Goal: Task Accomplishment & Management: Complete application form

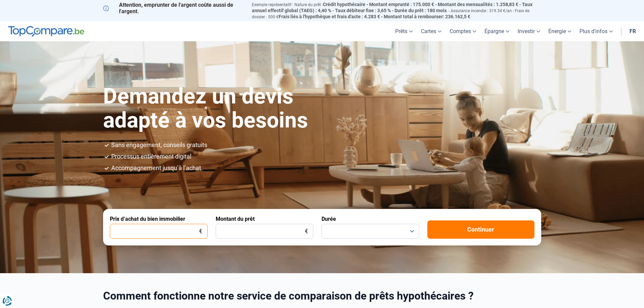
click at [174, 226] on input "Prix d’achat du bien immobilier" at bounding box center [159, 231] width 98 height 15
click at [173, 227] on input "Prix d’achat du bien immobilier" at bounding box center [159, 231] width 98 height 15
click at [411, 229] on button "button" at bounding box center [370, 231] width 98 height 15
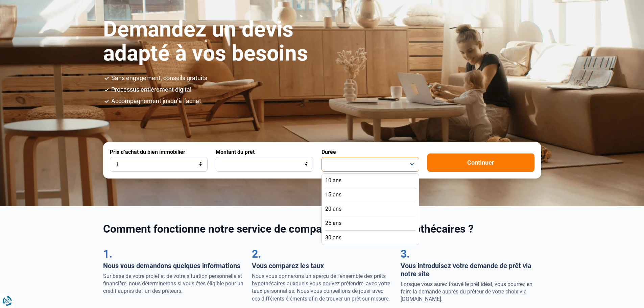
scroll to position [68, 0]
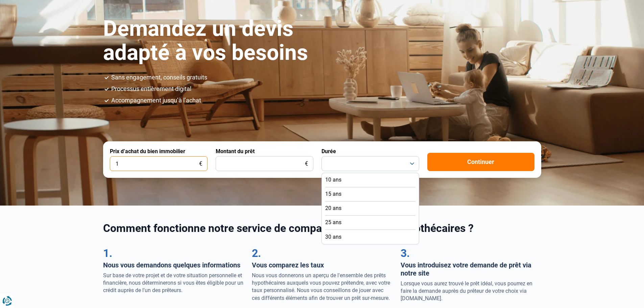
click at [168, 160] on input "1" at bounding box center [159, 163] width 98 height 15
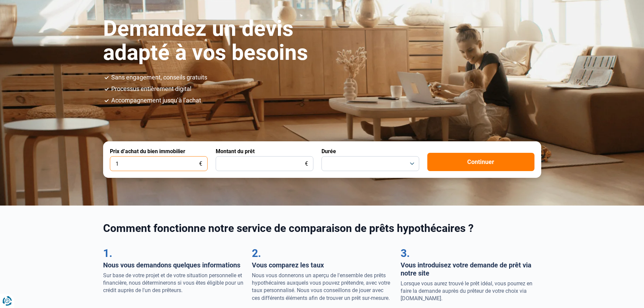
click at [182, 162] on input "1" at bounding box center [159, 163] width 98 height 15
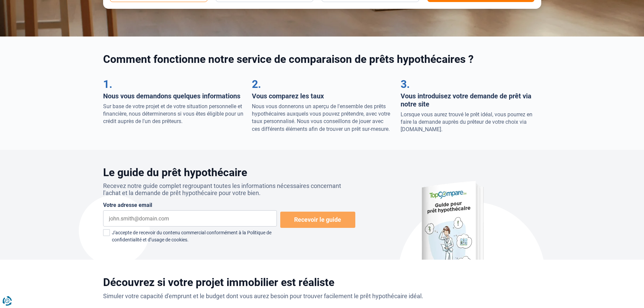
scroll to position [101, 0]
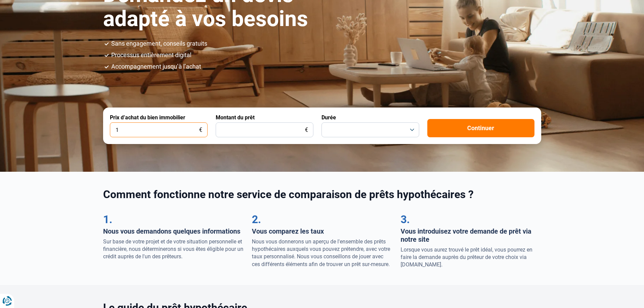
click at [148, 126] on input "1" at bounding box center [159, 129] width 98 height 15
type input "180.000"
drag, startPoint x: 250, startPoint y: 135, endPoint x: 244, endPoint y: 130, distance: 7.7
click at [249, 135] on input "Montant du prêt" at bounding box center [265, 129] width 98 height 15
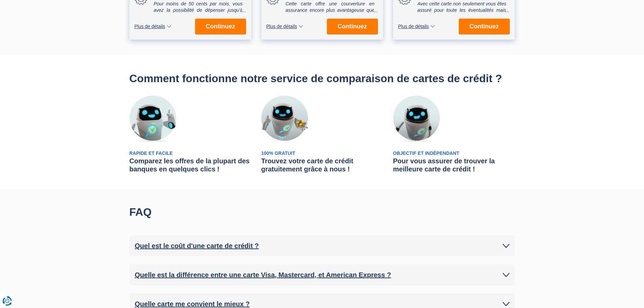
scroll to position [338, 0]
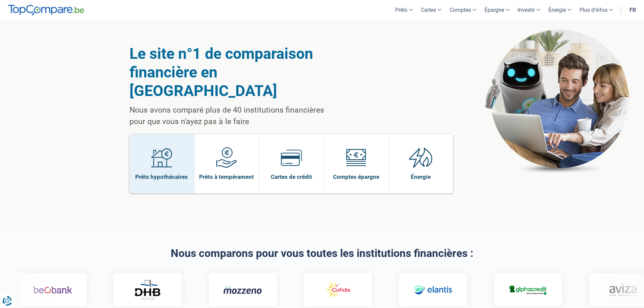
click at [158, 173] on span "Prêts hypothécaires" at bounding box center [161, 176] width 53 height 7
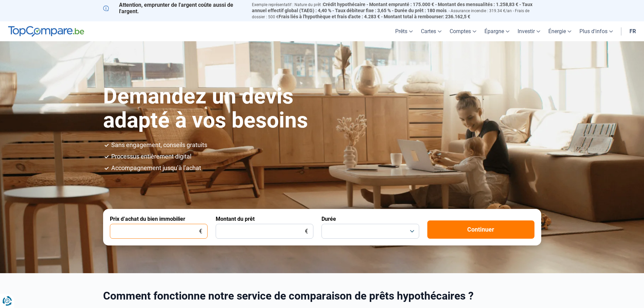
click at [185, 228] on input "Prix d’achat du bien immobilier" at bounding box center [159, 231] width 98 height 15
type input "1"
click at [236, 225] on input "Montant du prêt" at bounding box center [265, 231] width 98 height 15
type input "1"
drag, startPoint x: 126, startPoint y: 226, endPoint x: 120, endPoint y: 227, distance: 5.7
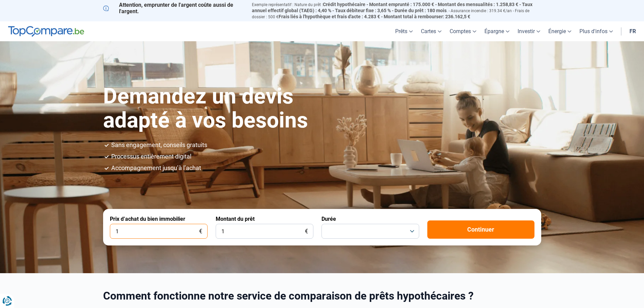
click at [124, 227] on input "1" at bounding box center [159, 231] width 98 height 15
click at [112, 229] on input "1" at bounding box center [159, 231] width 98 height 15
drag, startPoint x: 113, startPoint y: 229, endPoint x: 117, endPoint y: 229, distance: 4.1
click at [117, 229] on input "1" at bounding box center [159, 231] width 98 height 15
click at [121, 230] on input "1" at bounding box center [159, 231] width 98 height 15
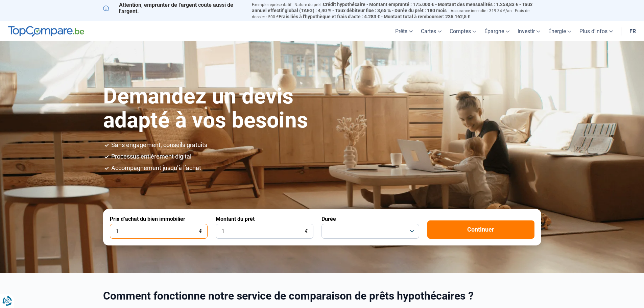
drag, startPoint x: 110, startPoint y: 228, endPoint x: 118, endPoint y: 229, distance: 7.2
click at [118, 229] on input "1" at bounding box center [159, 231] width 98 height 15
type input "250.000"
click at [236, 227] on input "1" at bounding box center [265, 231] width 98 height 15
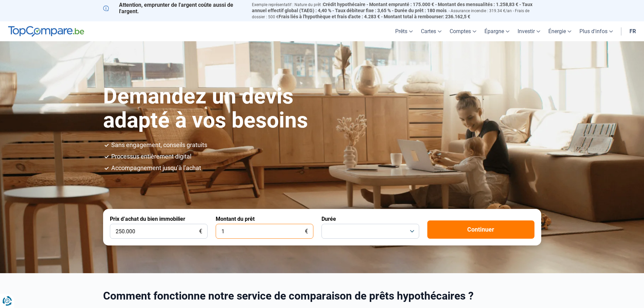
click at [236, 227] on input "1" at bounding box center [265, 231] width 98 height 15
drag, startPoint x: 221, startPoint y: 232, endPoint x: 224, endPoint y: 229, distance: 4.3
click at [224, 229] on input "1" at bounding box center [265, 231] width 98 height 15
click at [353, 225] on button "button" at bounding box center [370, 231] width 98 height 15
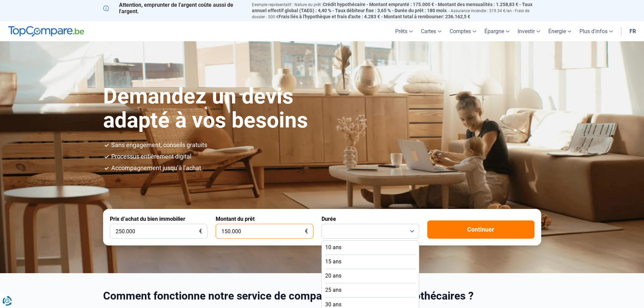
click at [241, 229] on input "150.000" at bounding box center [265, 231] width 98 height 15
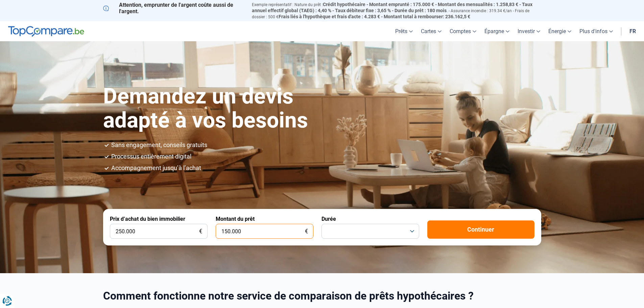
click at [241, 229] on input "150.000" at bounding box center [265, 231] width 98 height 15
type input "200.000"
click at [411, 228] on button "button" at bounding box center [370, 231] width 98 height 15
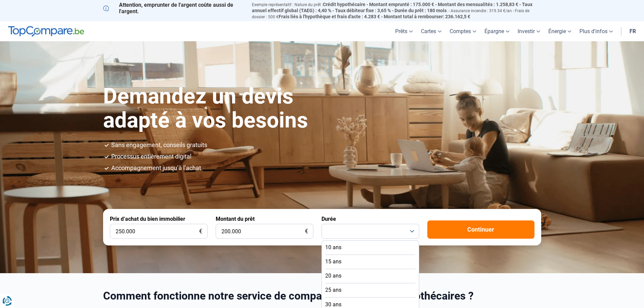
click at [347, 258] on li "15 ans" at bounding box center [370, 262] width 90 height 14
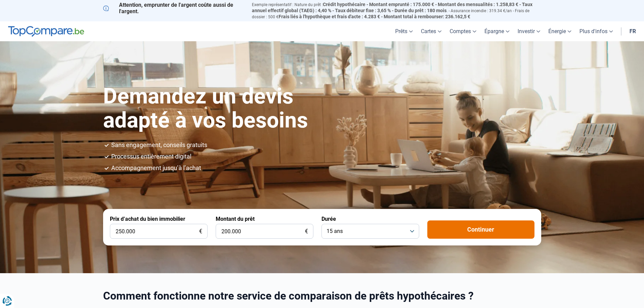
click at [487, 231] on button "Continuer" at bounding box center [480, 229] width 107 height 18
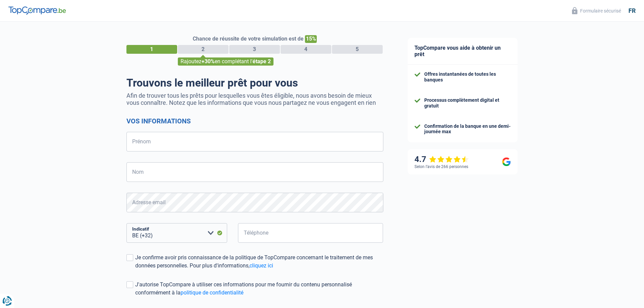
select select "32"
click at [229, 143] on input "Prénom" at bounding box center [254, 142] width 257 height 20
type input "[PERSON_NAME]"
type input "KOUADIO"
type input "474981285"
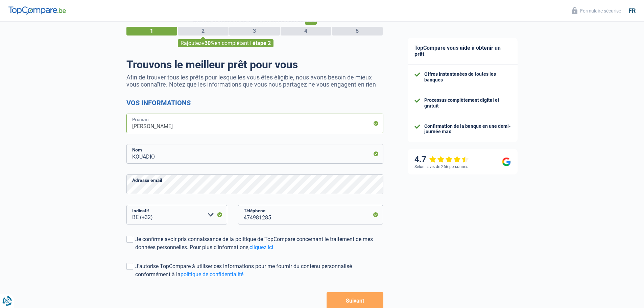
scroll to position [34, 0]
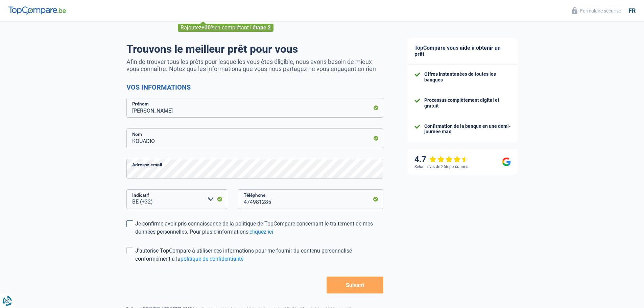
click at [129, 224] on span at bounding box center [129, 223] width 7 height 7
click at [135, 236] on input "Je confirme avoir pris connaissance de la politique de TopCompare concernant le…" at bounding box center [135, 236] width 0 height 0
click at [130, 251] on span at bounding box center [129, 250] width 7 height 7
click at [135, 263] on input "J'autorise TopCompare à utiliser ces informations pour me fournir du contenu pe…" at bounding box center [135, 263] width 0 height 0
click at [355, 286] on button "Suivant" at bounding box center [354, 284] width 56 height 17
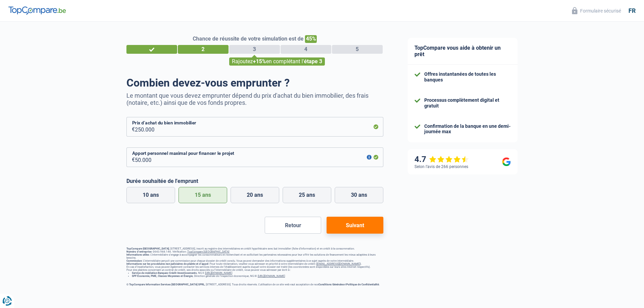
click at [357, 221] on button "Suivant" at bounding box center [354, 225] width 56 height 17
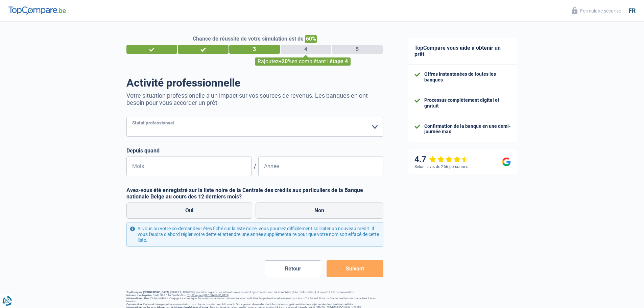
click at [241, 124] on select "Ouvrier Employé privé Employé public Invalide Indépendant Pensionné Chômeur Mut…" at bounding box center [254, 127] width 257 height 20
select select "privateEmployee"
click at [126, 118] on select "Ouvrier Employé privé Employé public Invalide Indépendant Pensionné Chômeur Mut…" at bounding box center [254, 127] width 257 height 20
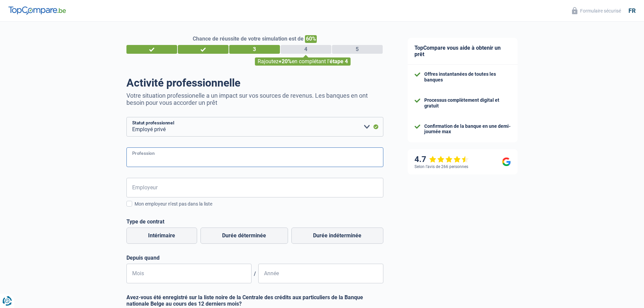
click at [181, 158] on input "Profession" at bounding box center [254, 157] width 257 height 20
type input "INGENIEUR INFORMATICIEN"
click at [177, 183] on input "Employeur" at bounding box center [254, 188] width 257 height 20
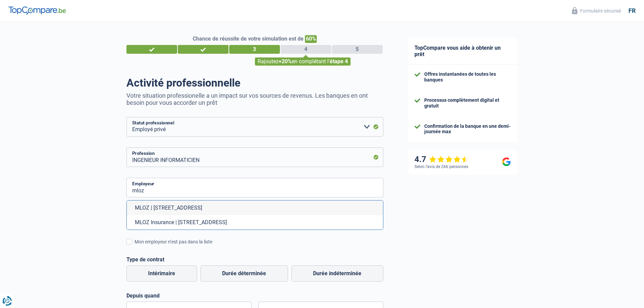
click at [218, 209] on li "MLOZ | Route de Lennik, 788 | 1070 - Anderlecht" at bounding box center [255, 207] width 256 height 15
type input "MLOZ | Route de Lennik, 788 | 1070 - Anderlecht"
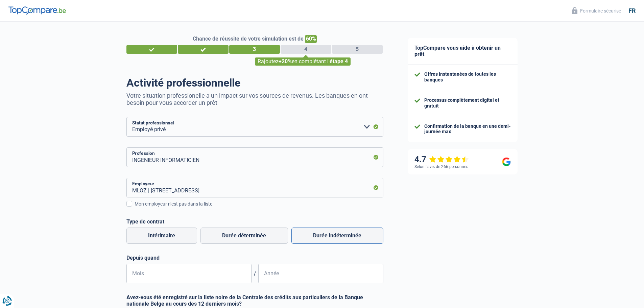
drag, startPoint x: 334, startPoint y: 237, endPoint x: 317, endPoint y: 241, distance: 17.8
click at [334, 237] on label "Durée indéterminée" at bounding box center [337, 235] width 92 height 16
click at [334, 237] on input "Durée indéterminée" at bounding box center [337, 235] width 92 height 16
radio input "true"
click at [214, 276] on input "Mois" at bounding box center [188, 274] width 125 height 20
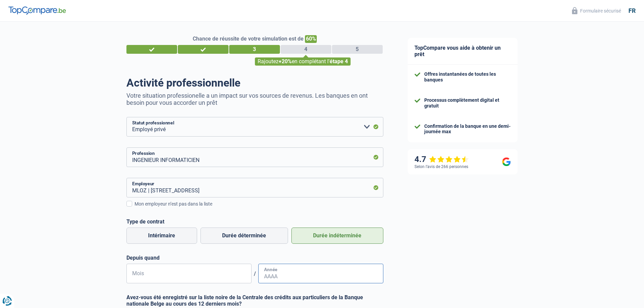
type input "11"
click at [298, 269] on input "Année" at bounding box center [320, 274] width 125 height 20
type input "2021"
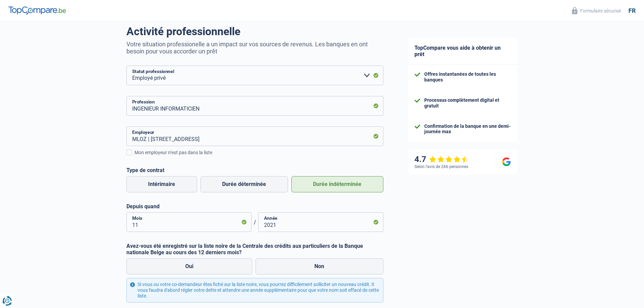
scroll to position [68, 0]
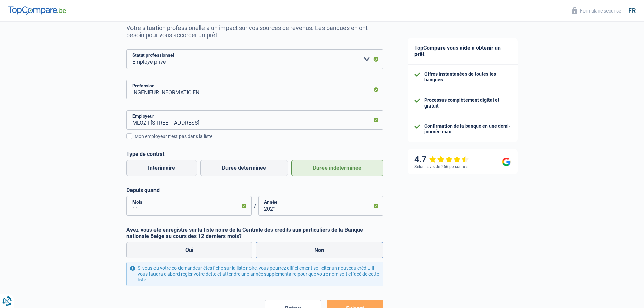
click at [290, 252] on label "Non" at bounding box center [319, 250] width 128 height 16
click at [290, 252] on input "Non" at bounding box center [319, 250] width 128 height 16
radio input "true"
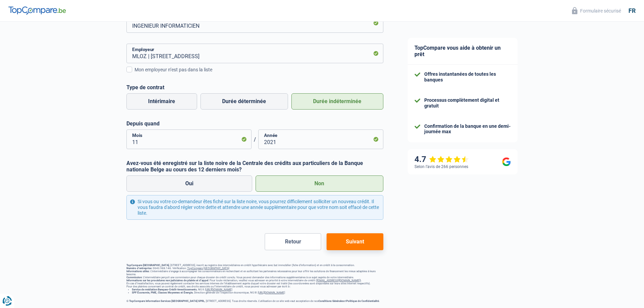
click at [354, 244] on button "Suivant" at bounding box center [354, 241] width 56 height 17
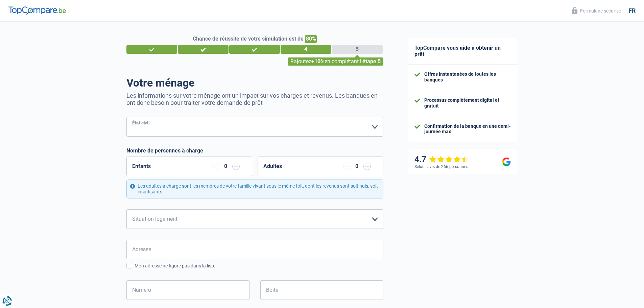
click at [328, 128] on select "Célibataire Marié(e) Cohabitant(e) légal(e) Divorcé(e) Veuf(ve) Séparé (de fait…" at bounding box center [254, 127] width 257 height 20
select select "single"
click at [126, 118] on select "Célibataire Marié(e) Cohabitant(e) légal(e) Divorcé(e) Veuf(ve) Séparé (de fait…" at bounding box center [254, 127] width 257 height 20
click at [183, 214] on select "Locataire Propriétaire avec prêt hypothécaire Propriétaire sans prêt hypothécai…" at bounding box center [254, 219] width 257 height 20
select select "rents"
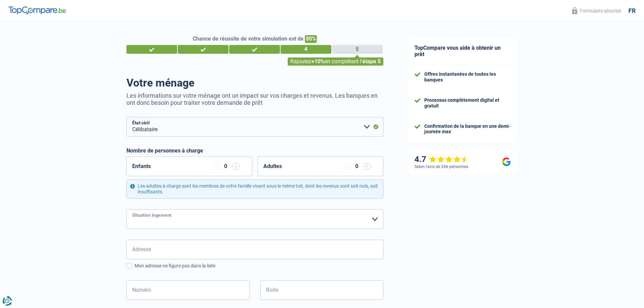
click at [126, 209] on select "Locataire Propriétaire avec prêt hypothécaire Propriétaire sans prêt hypothécai…" at bounding box center [254, 219] width 257 height 20
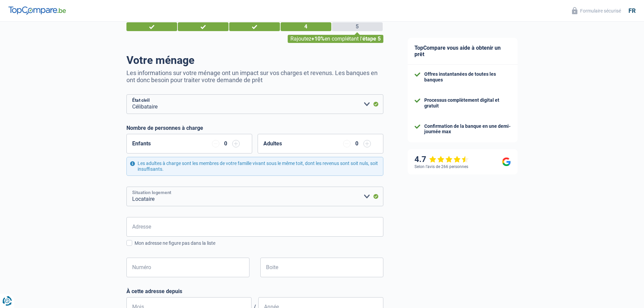
scroll to position [34, 0]
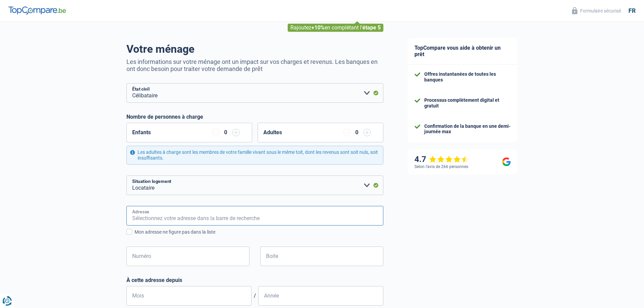
click at [183, 219] on input "Adresse" at bounding box center [254, 216] width 257 height 20
type input "RUE DEBUSSY 6"
type input "Belgium"
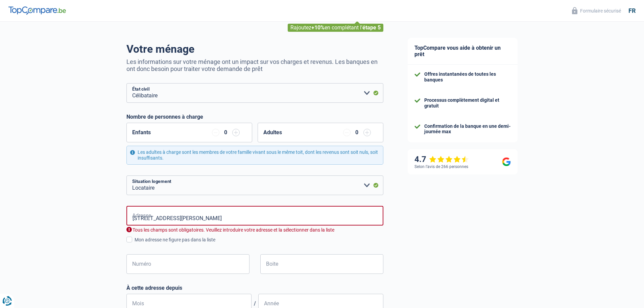
type input "Belgium"
click at [178, 220] on input "RUE DEBUSSY 6" at bounding box center [254, 216] width 257 height 20
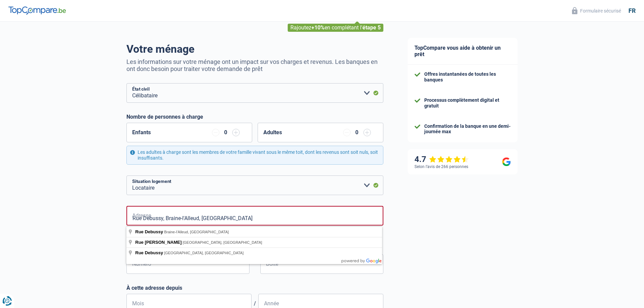
type input "Rue Debussy, 1420, Braine-l'Alleud, BE"
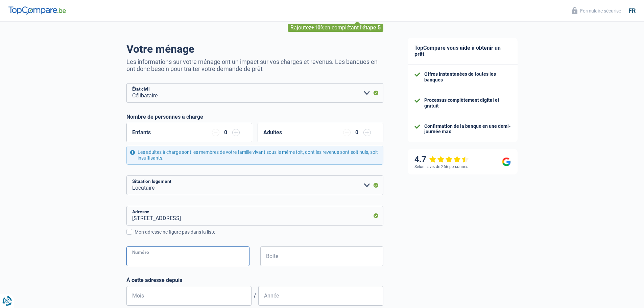
click at [170, 255] on input "Numéro" at bounding box center [187, 256] width 123 height 20
click at [158, 258] on input "6" at bounding box center [187, 256] width 123 height 20
type input "6"
click at [120, 266] on div "Chance de réussite de votre simulation est de 80% 1 2 3 4 5 Rajoutez +10% en co…" at bounding box center [197, 252] width 395 height 535
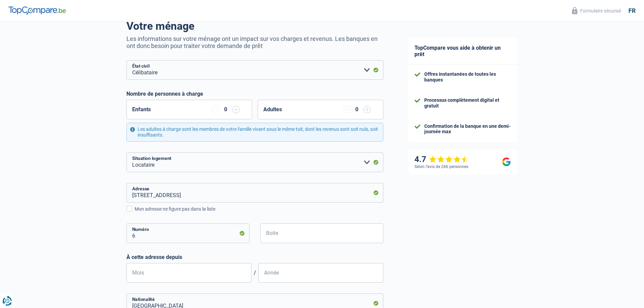
scroll to position [68, 0]
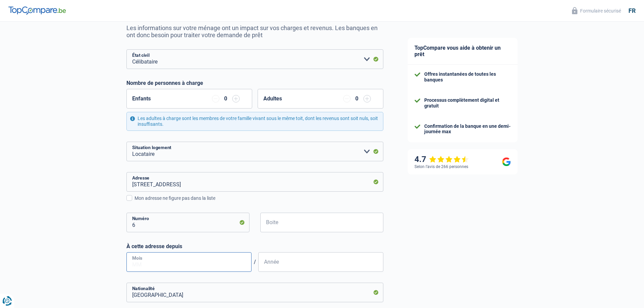
click at [195, 263] on input "Mois" at bounding box center [188, 262] width 125 height 20
type input "11"
click at [281, 259] on input "Année" at bounding box center [320, 262] width 125 height 20
type input "2023"
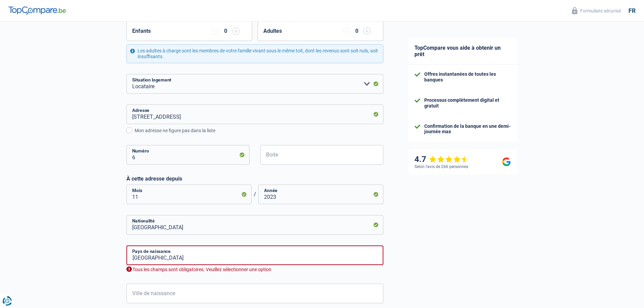
scroll to position [169, 0]
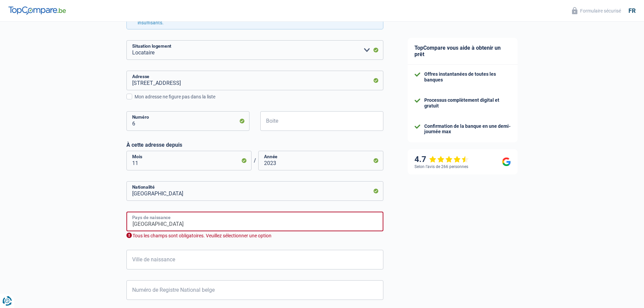
click at [170, 224] on input "Belgium" at bounding box center [254, 221] width 257 height 20
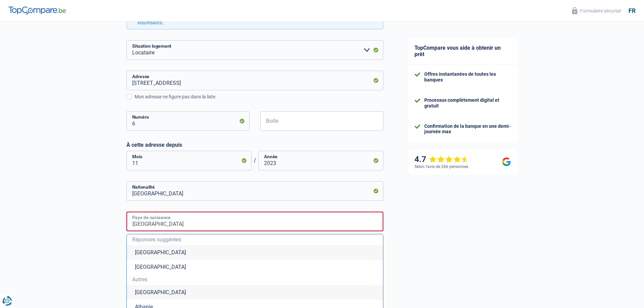
click at [157, 225] on input "Belgium" at bounding box center [254, 221] width 257 height 20
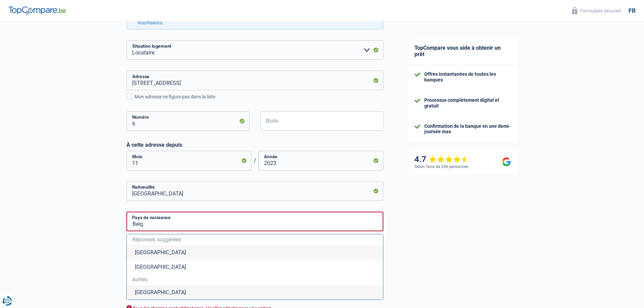
click at [143, 254] on li "Belgique" at bounding box center [255, 252] width 256 height 15
type input "Belgique"
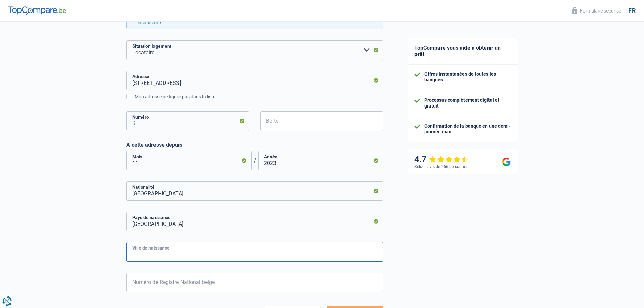
click at [233, 253] on input "Ville de naissance" at bounding box center [254, 252] width 257 height 20
type input "IXELLES"
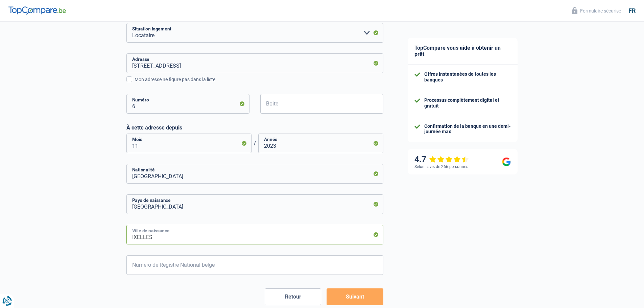
scroll to position [203, 0]
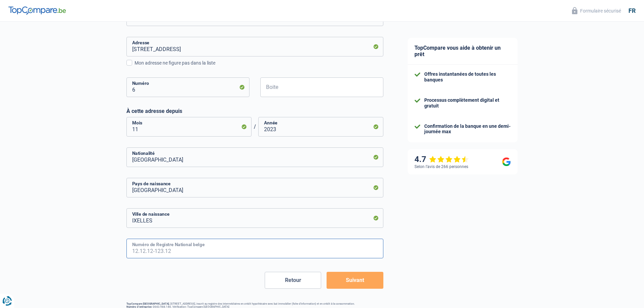
click at [259, 252] on input "Numéro de Registre National belge" at bounding box center [254, 249] width 257 height 20
type input "74.07.22-273.88"
click at [372, 282] on button "Suivant" at bounding box center [354, 280] width 56 height 17
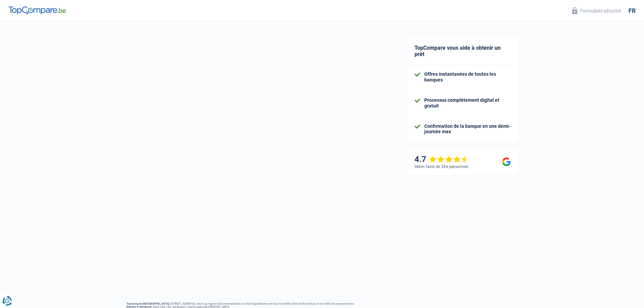
select select "netSalary"
select select "mealVouchers"
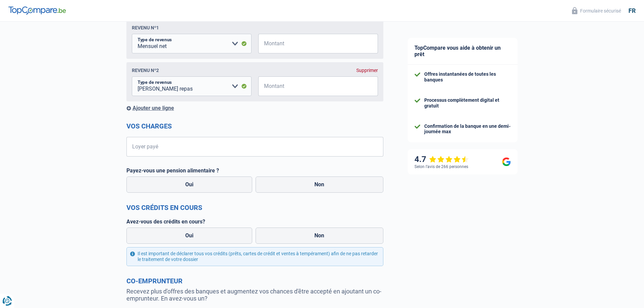
scroll to position [101, 0]
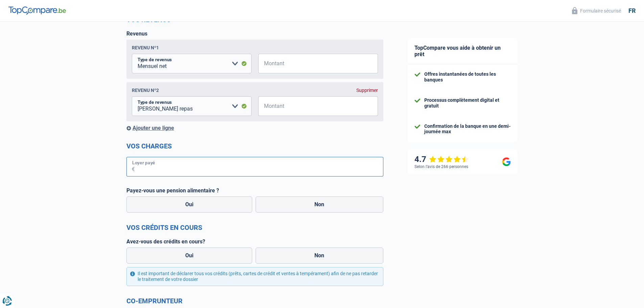
click at [177, 165] on input "Loyer payé" at bounding box center [259, 167] width 248 height 20
type input "800"
click at [309, 207] on label "Non" at bounding box center [319, 204] width 128 height 16
click at [309, 207] on input "Non" at bounding box center [319, 204] width 128 height 16
radio input "true"
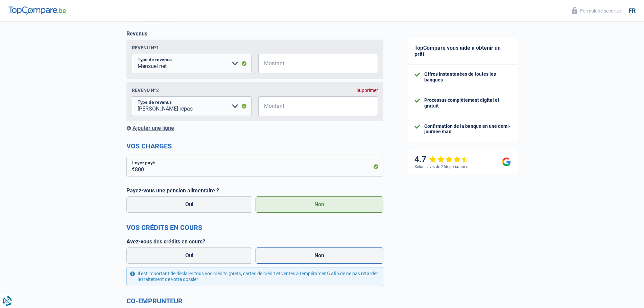
click at [295, 259] on label "Non" at bounding box center [319, 255] width 128 height 16
click at [295, 259] on input "Non" at bounding box center [319, 255] width 128 height 16
radio input "true"
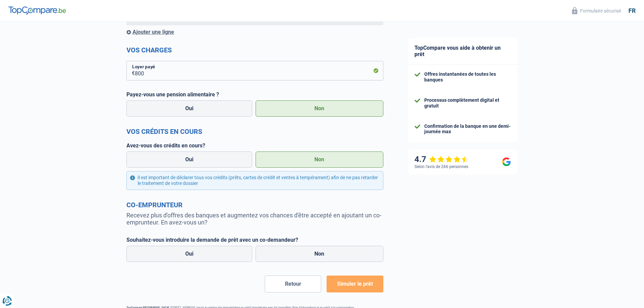
scroll to position [236, 0]
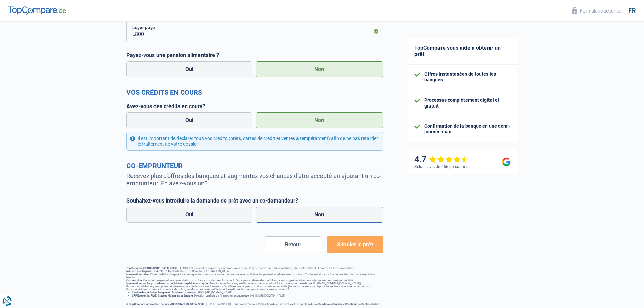
click at [309, 220] on label "Non" at bounding box center [319, 214] width 128 height 16
click at [309, 220] on input "Non" at bounding box center [319, 214] width 128 height 16
radio input "true"
click at [363, 247] on span "Simuler le prêt" at bounding box center [355, 244] width 36 height 6
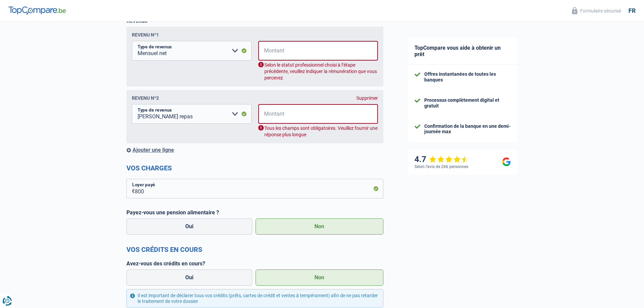
scroll to position [109, 0]
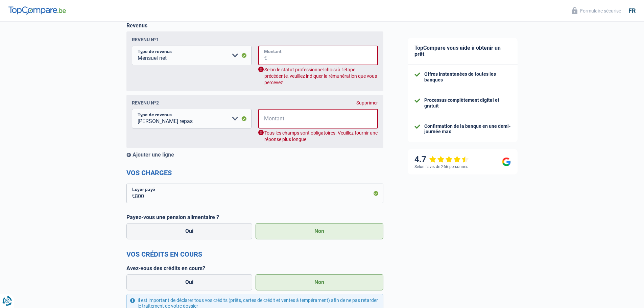
click at [293, 53] on input "Montant" at bounding box center [322, 56] width 111 height 20
click at [230, 83] on fieldset "Allocation d'handicap Allocations chômage Allocations familiales Chèques repas …" at bounding box center [255, 66] width 246 height 40
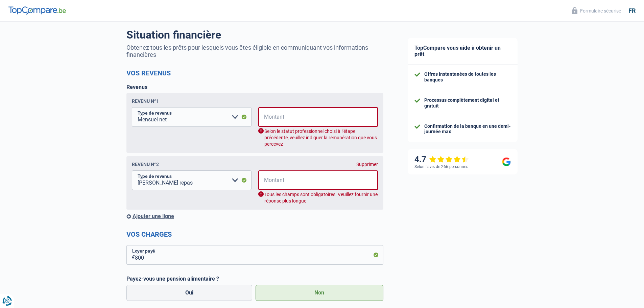
scroll to position [42, 0]
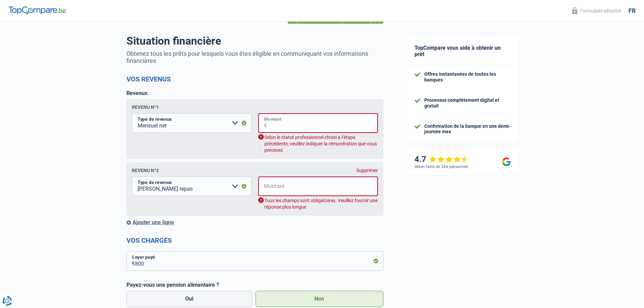
click at [289, 119] on input "Montant" at bounding box center [322, 123] width 111 height 20
type input "2.800"
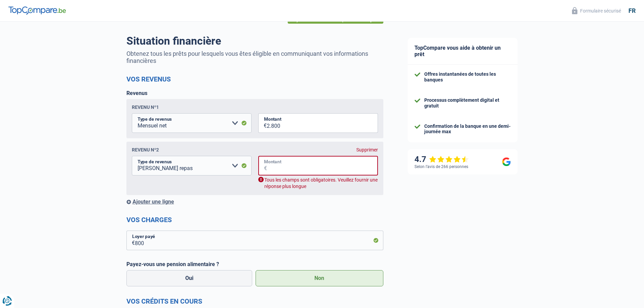
click at [296, 166] on input "Montant" at bounding box center [322, 166] width 111 height 20
type input "180"
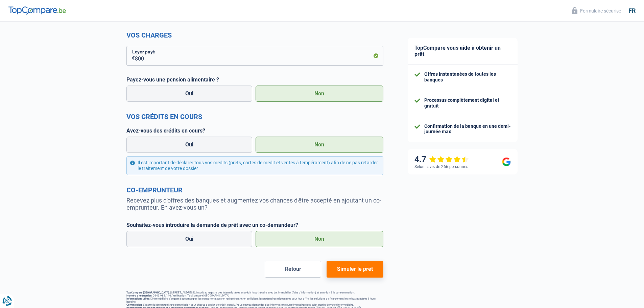
scroll to position [249, 0]
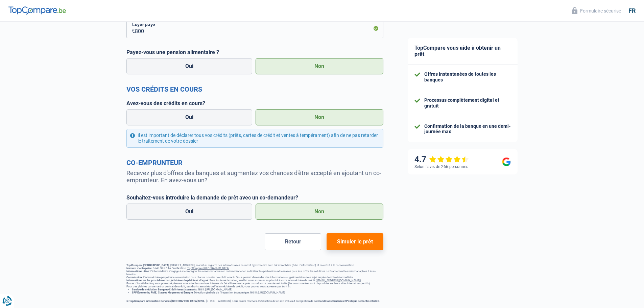
click at [348, 238] on span "Simuler le prêt" at bounding box center [355, 241] width 36 height 6
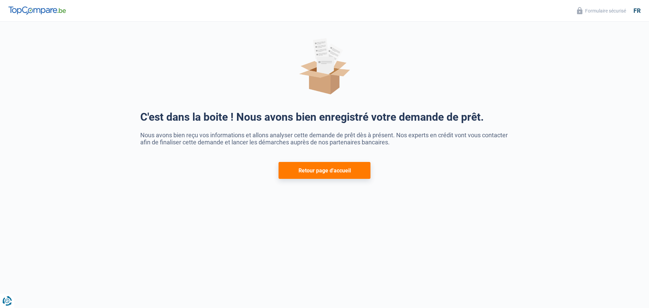
click at [323, 171] on button "Retour page d'accueil" at bounding box center [324, 170] width 92 height 17
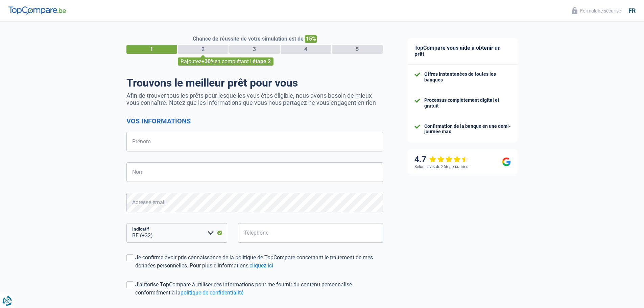
select select "32"
